Goal: Task Accomplishment & Management: Use online tool/utility

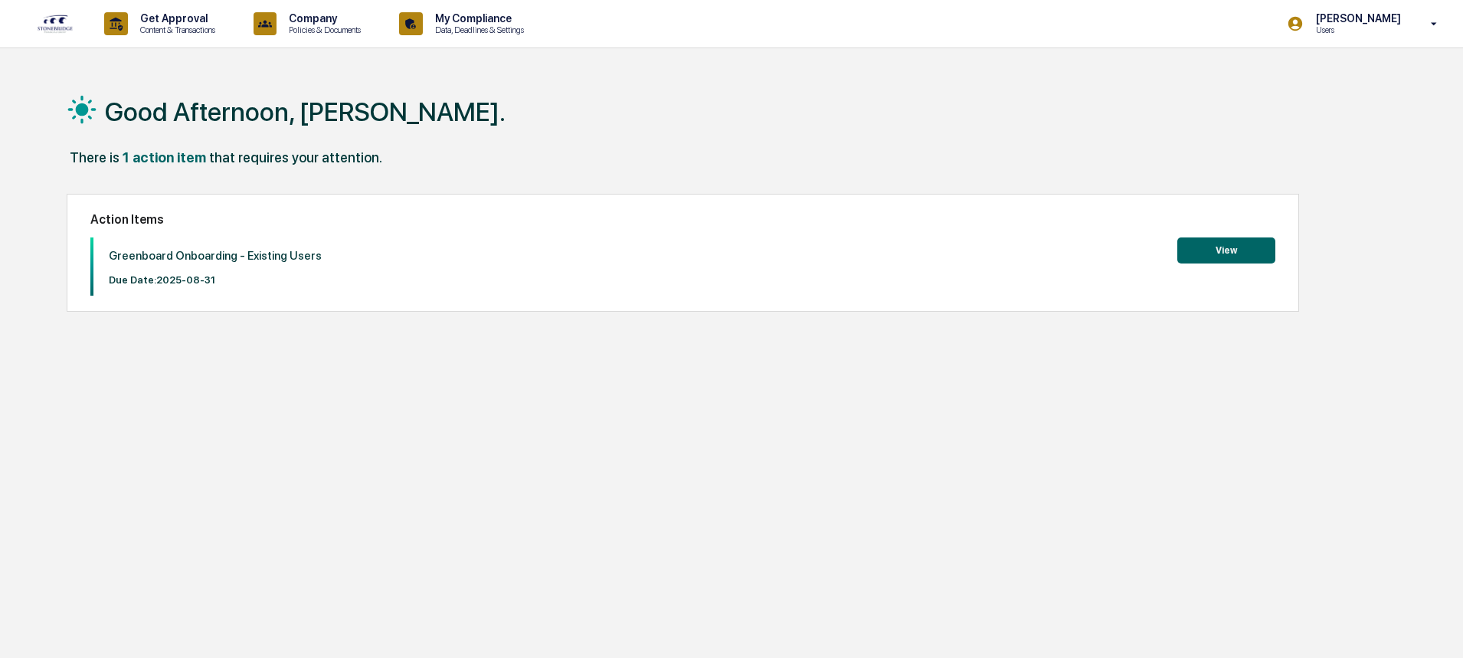
click at [1226, 250] on button "View" at bounding box center [1227, 251] width 98 height 26
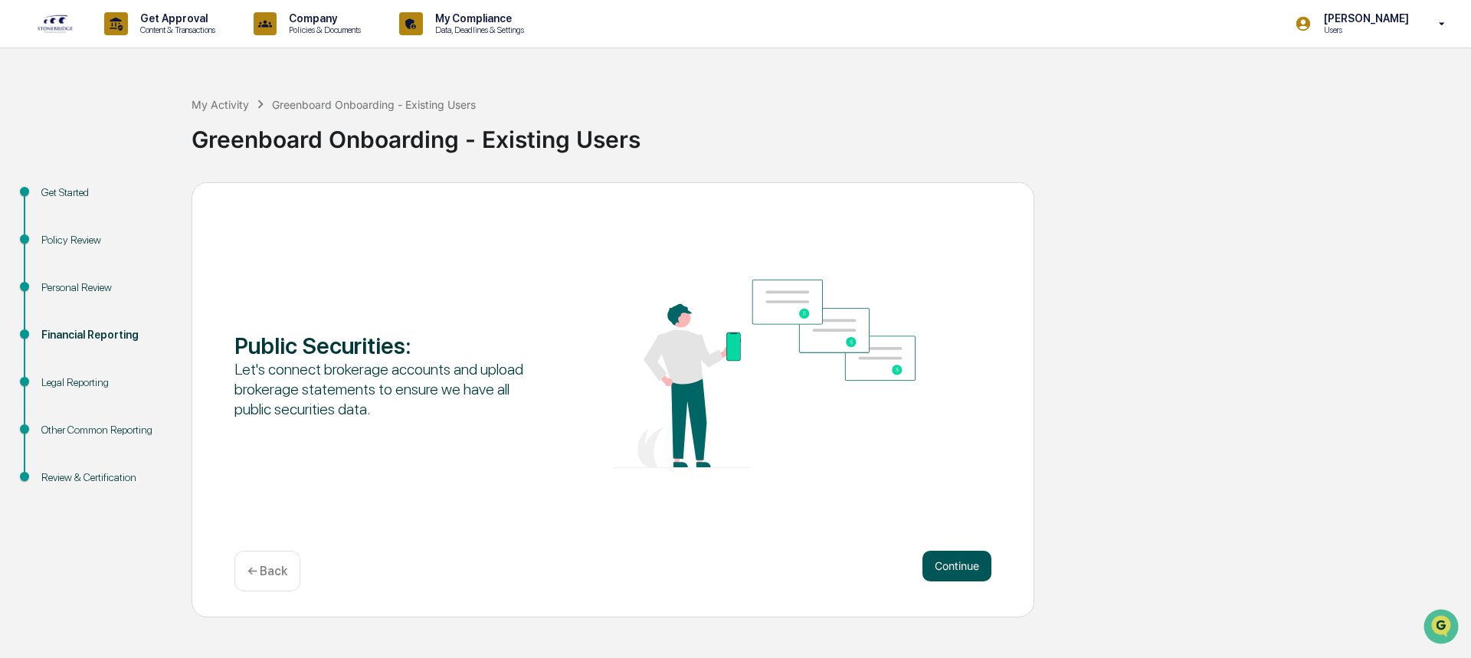
click at [955, 566] on button "Continue" at bounding box center [956, 566] width 69 height 31
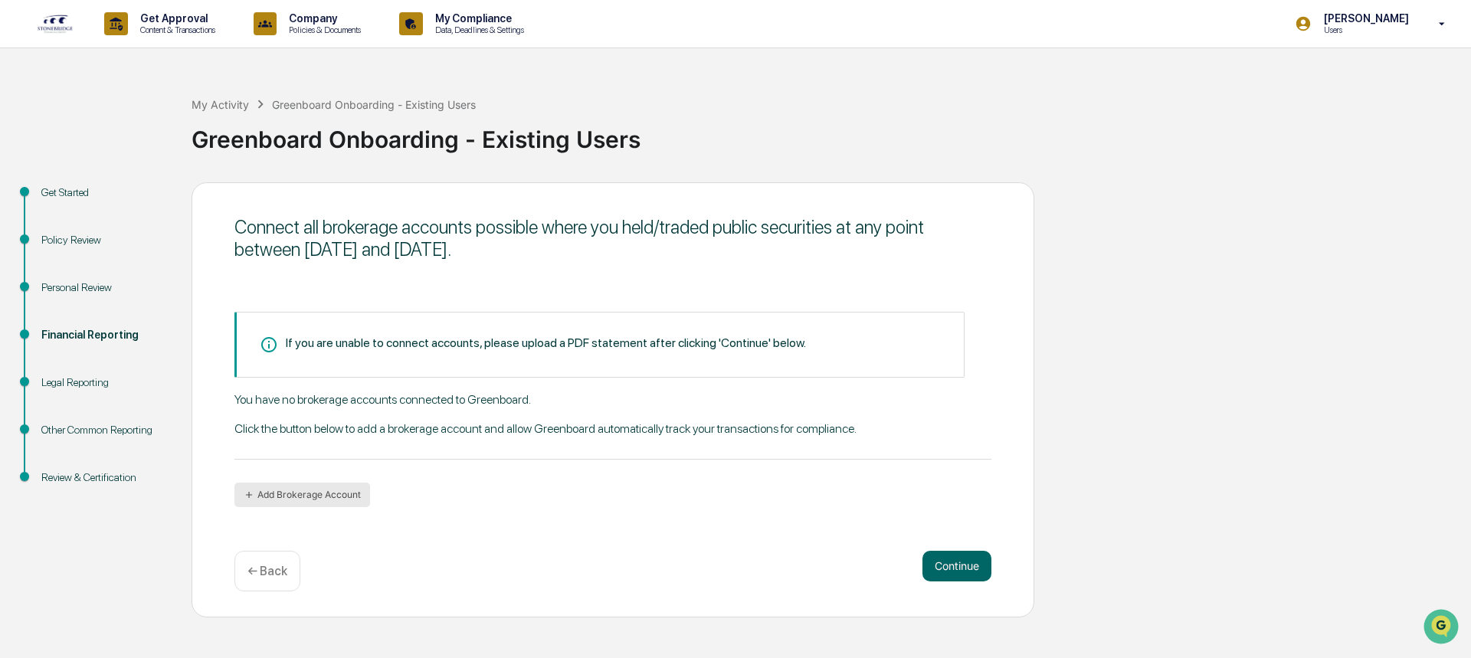
click at [326, 491] on button "Add Brokerage Account" at bounding box center [302, 495] width 136 height 25
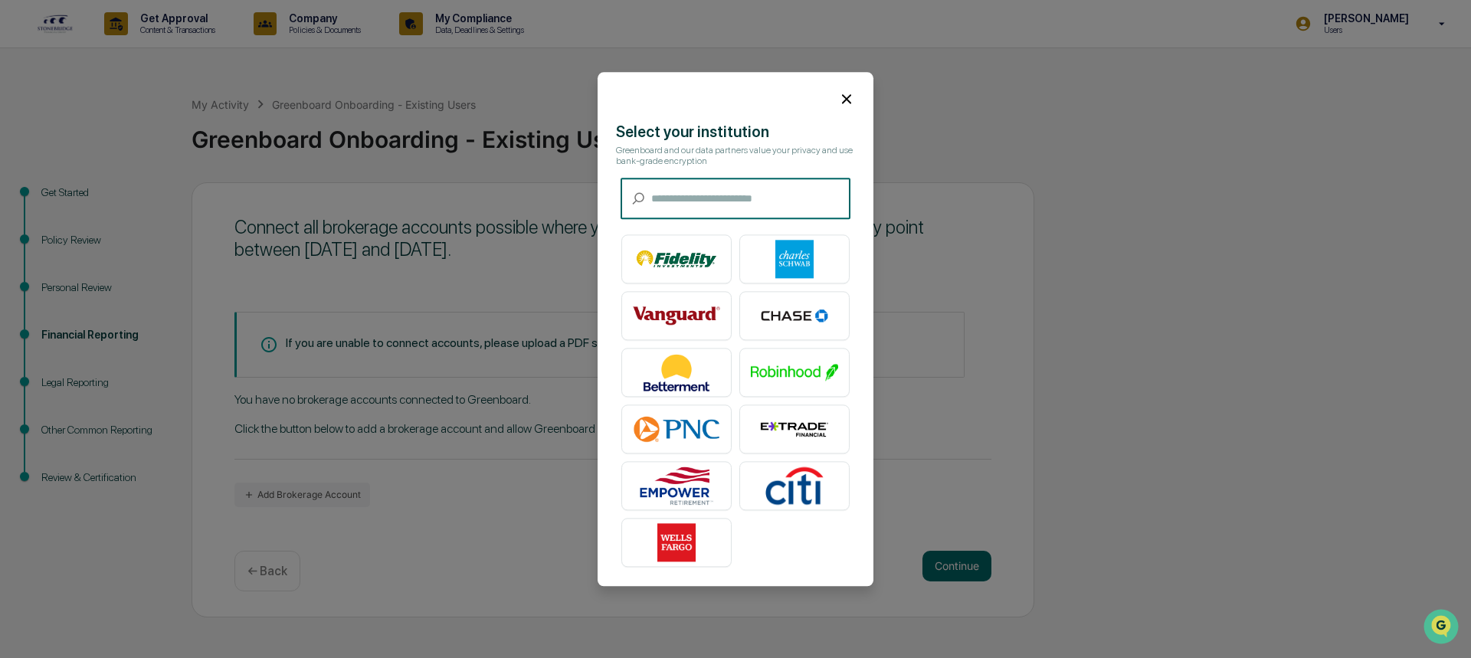
click at [664, 201] on input "text" at bounding box center [750, 199] width 199 height 41
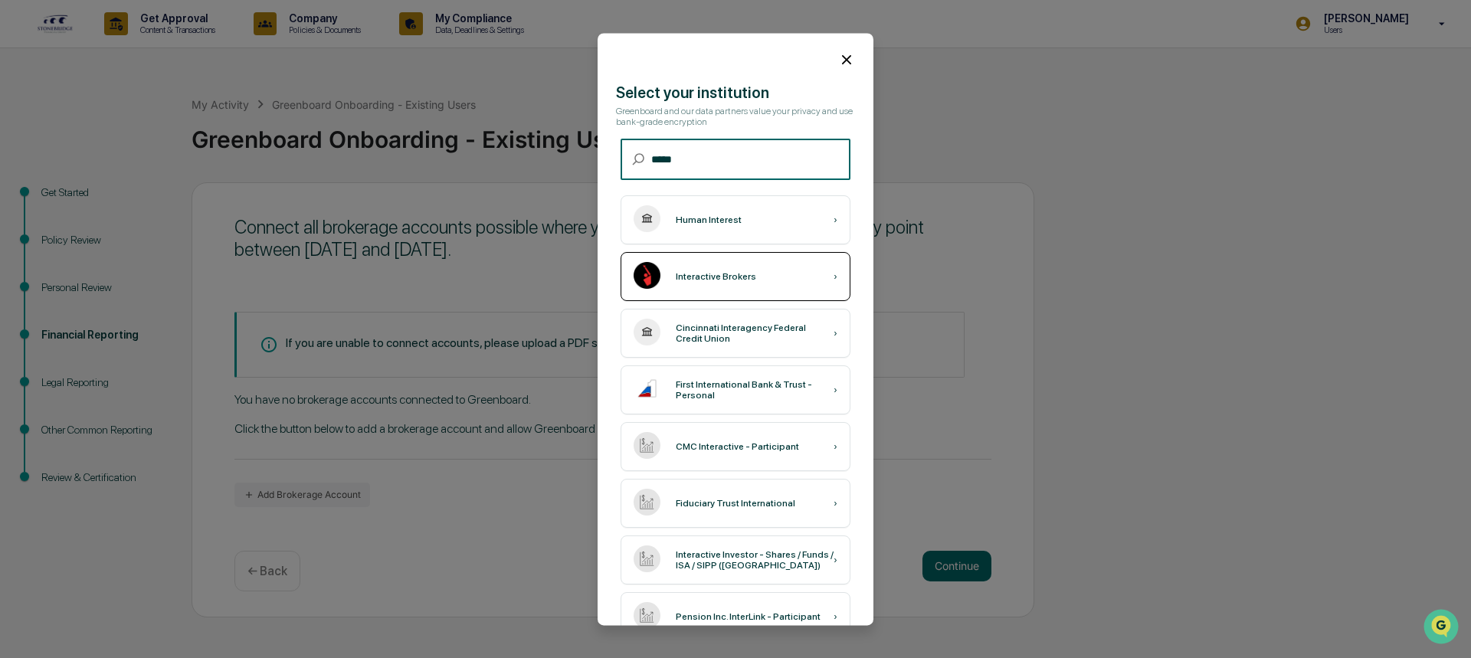
type input "*****"
click at [688, 269] on div "Interactive Brokers ›" at bounding box center [736, 276] width 230 height 49
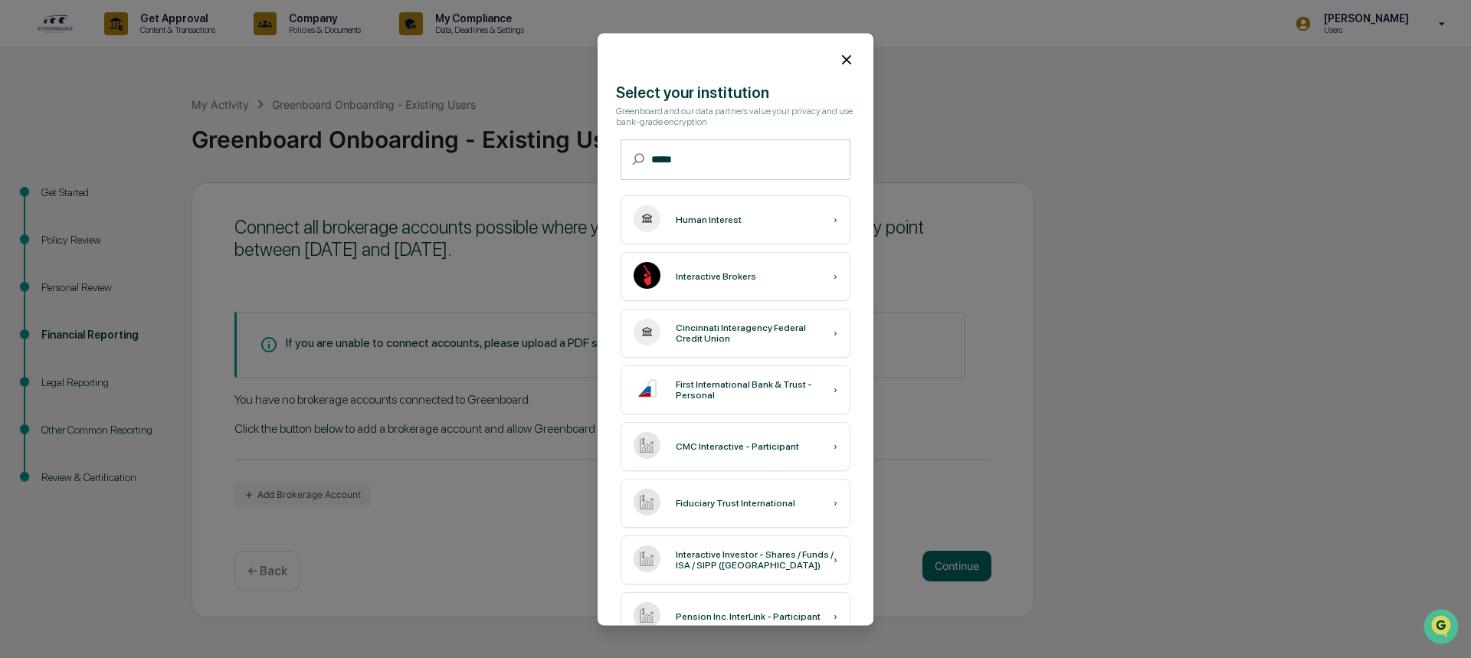
click at [840, 46] on div at bounding box center [736, 53] width 276 height 41
click at [840, 54] on icon at bounding box center [846, 59] width 17 height 17
